Goal: Information Seeking & Learning: Learn about a topic

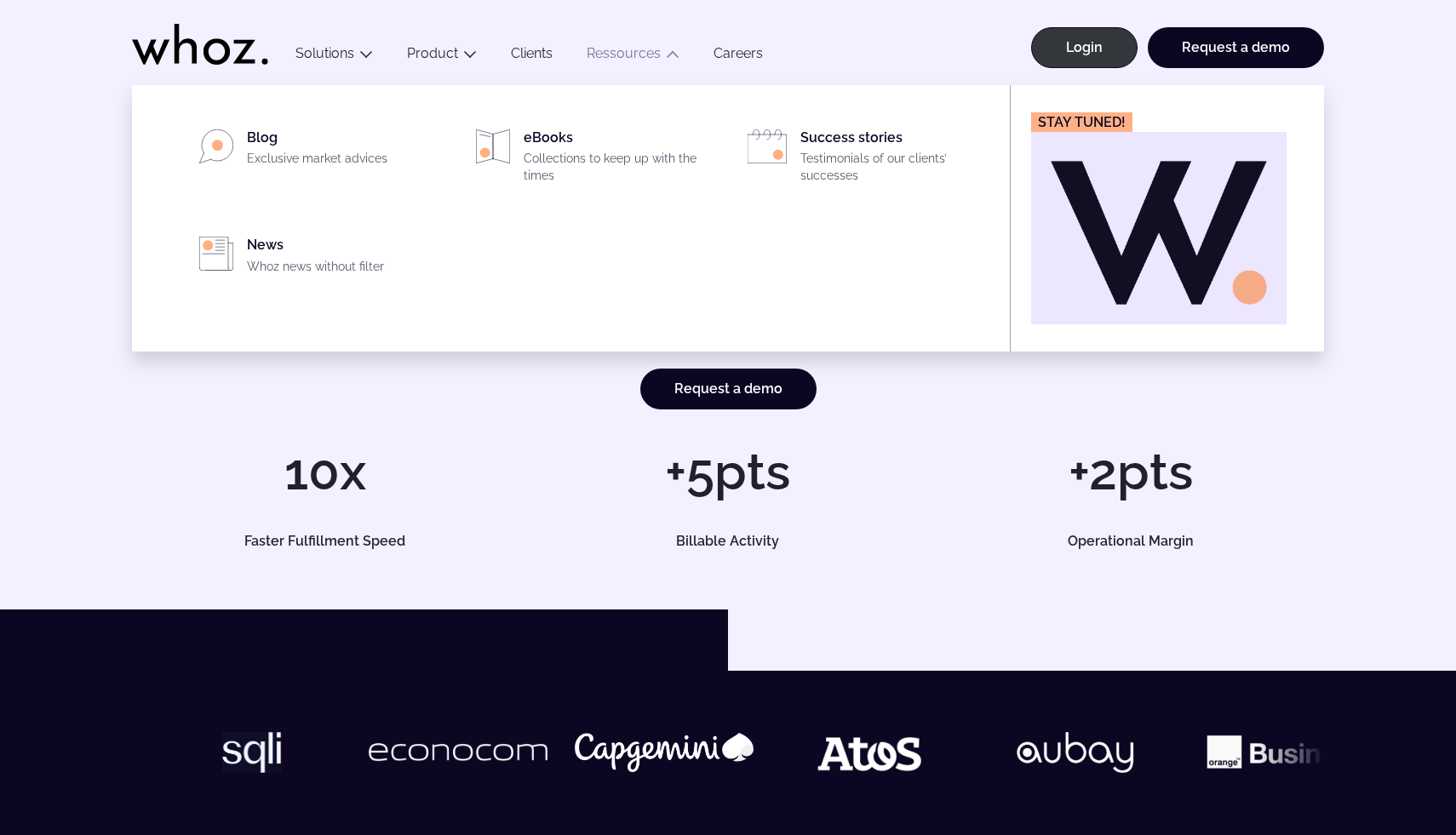
click at [634, 56] on link "Ressources" at bounding box center [624, 53] width 74 height 17
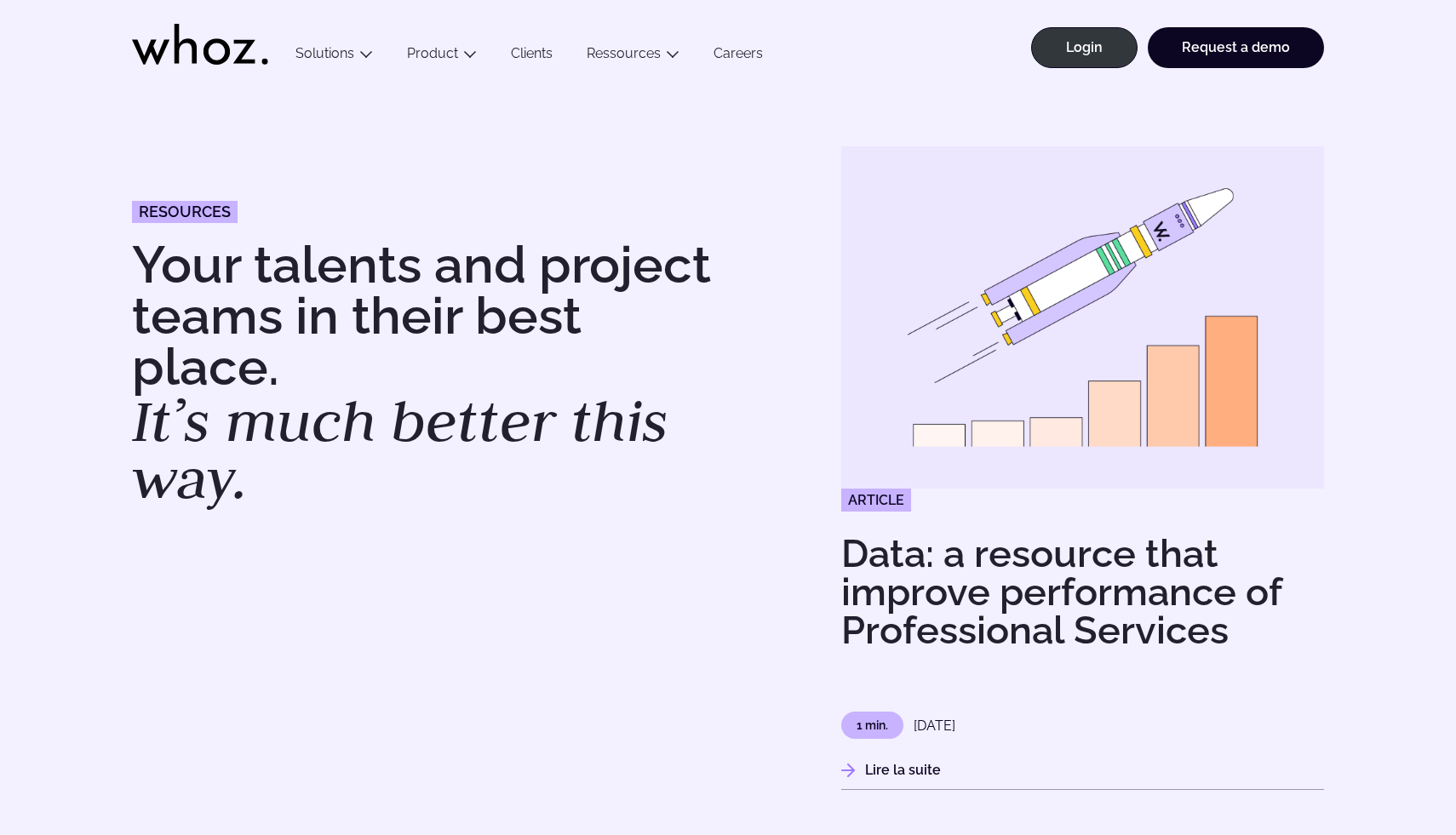
click at [526, 58] on link "Clients" at bounding box center [532, 57] width 76 height 23
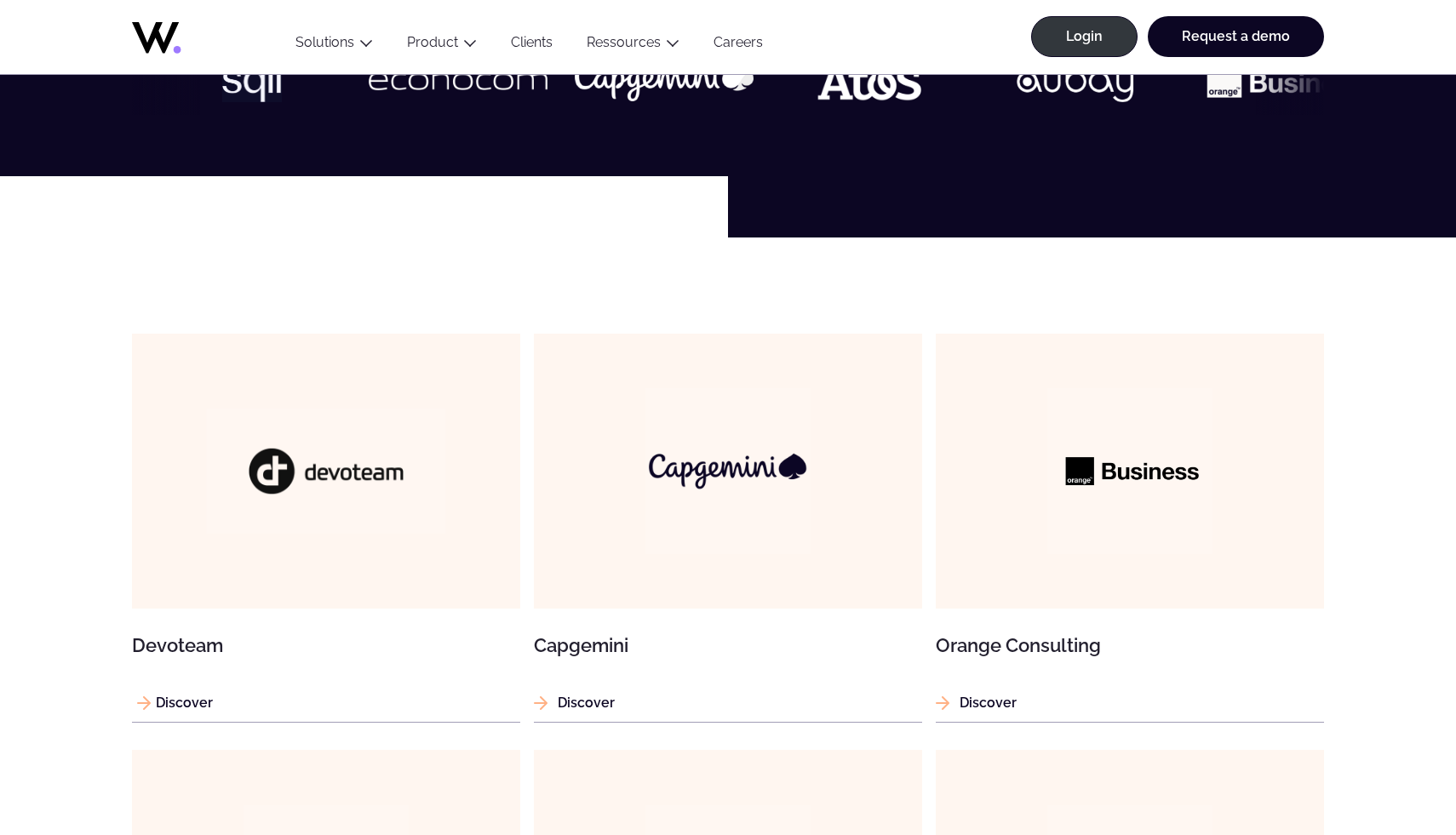
scroll to position [883, 0]
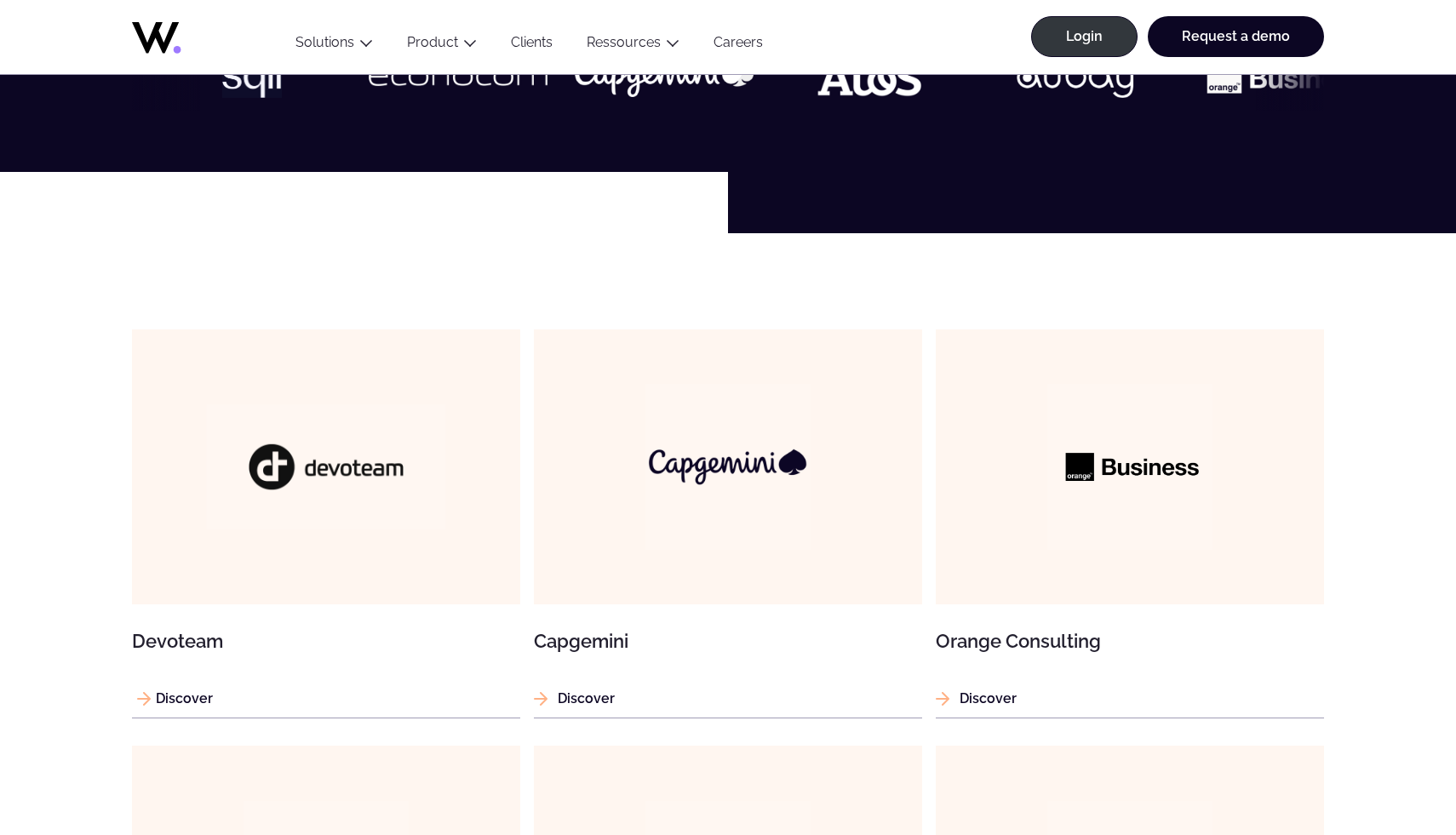
click at [291, 494] on img at bounding box center [325, 466] width 239 height 125
